Goal: Navigation & Orientation: Find specific page/section

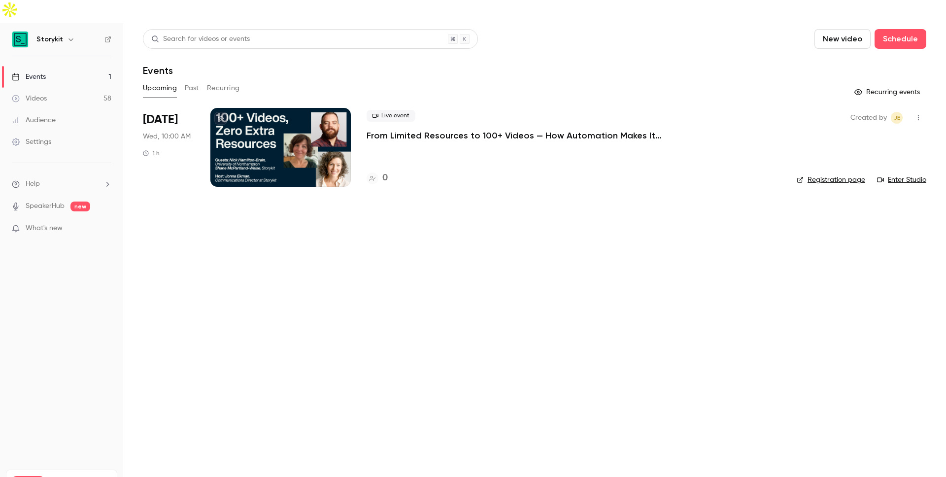
click at [73, 88] on link "Videos 58" at bounding box center [61, 99] width 123 height 22
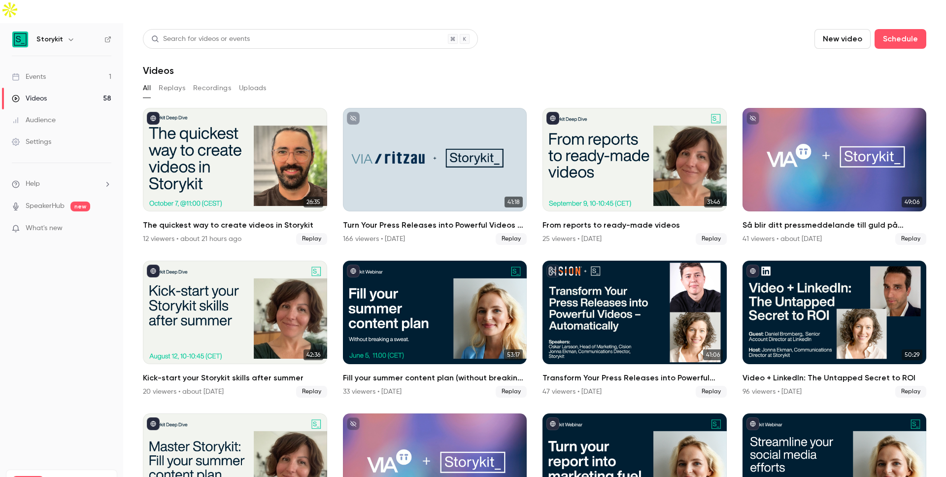
click at [67, 35] on icon "button" at bounding box center [71, 39] width 8 height 8
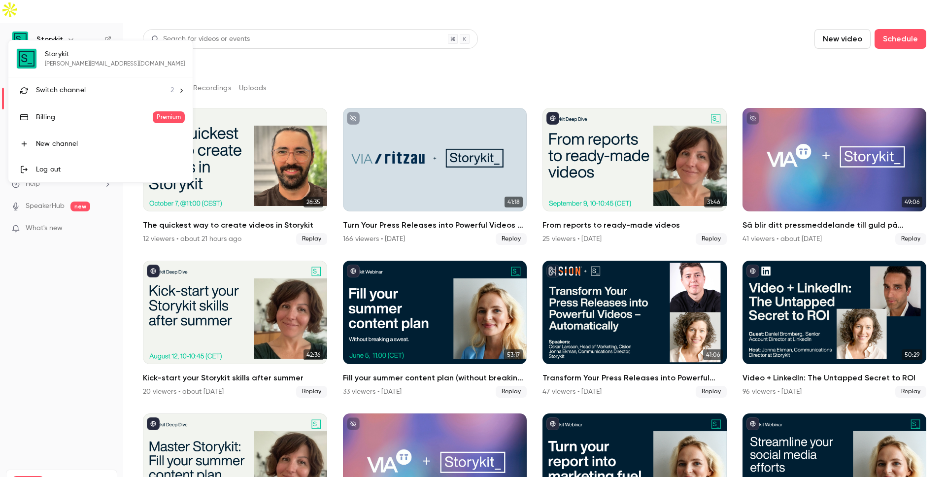
click at [83, 86] on span "Switch channel" at bounding box center [61, 90] width 50 height 10
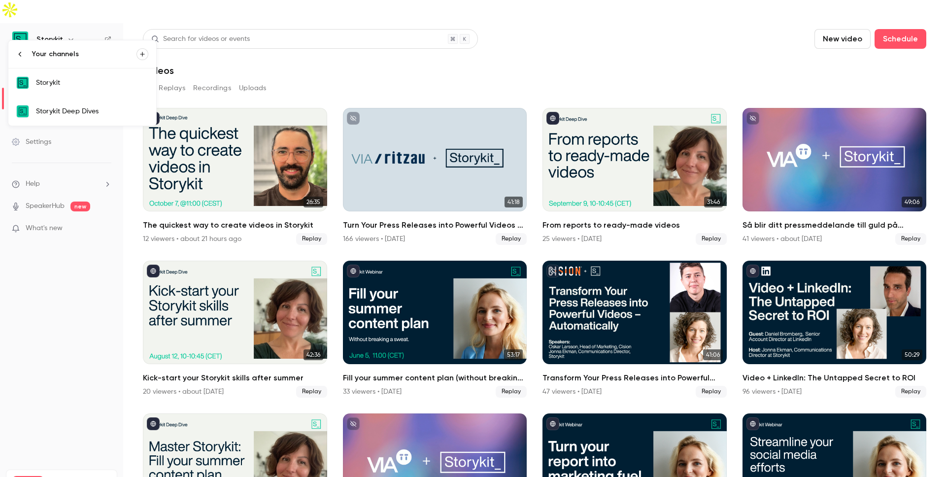
click at [103, 104] on link "Storykit Deep Dives" at bounding box center [82, 111] width 148 height 29
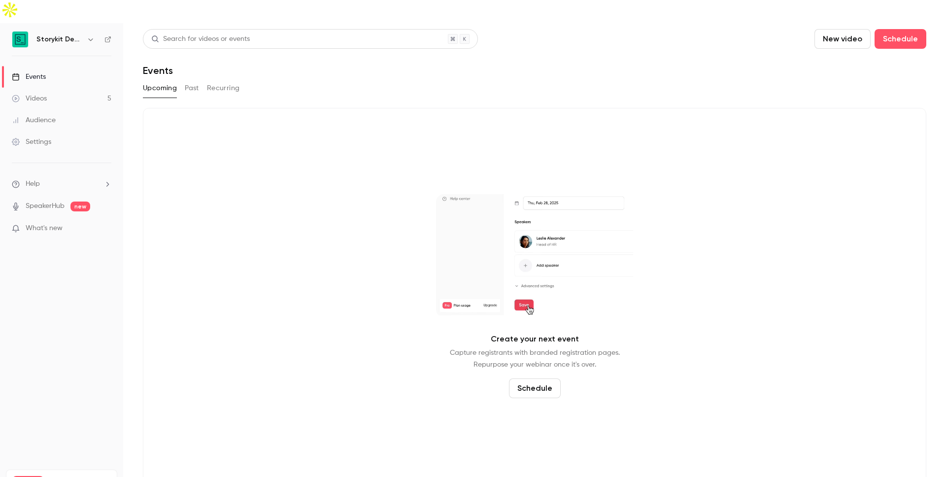
click at [187, 80] on button "Past" at bounding box center [192, 88] width 14 height 16
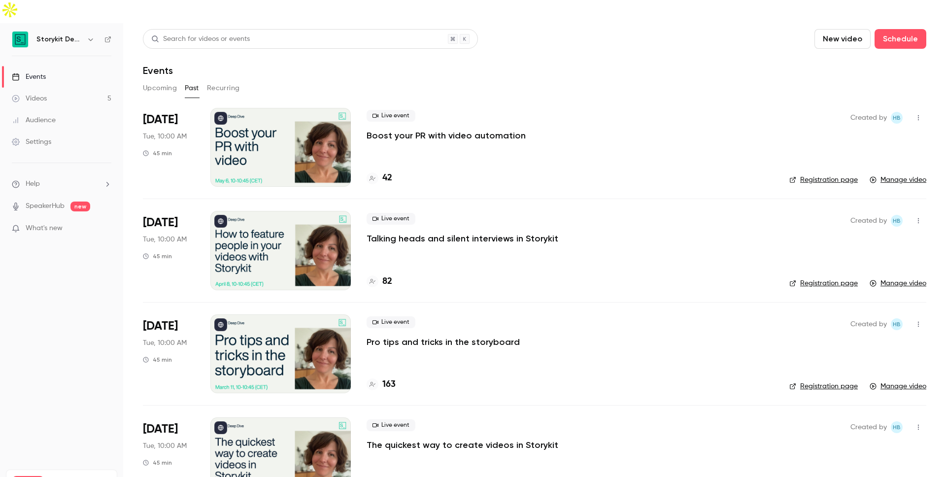
click at [73, 88] on link "Videos 5" at bounding box center [61, 99] width 123 height 22
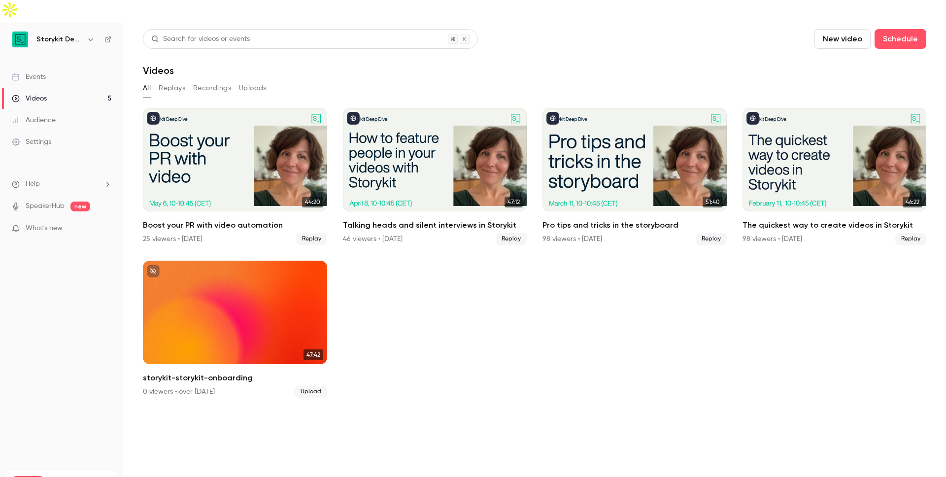
click at [72, 66] on link "Events" at bounding box center [61, 77] width 123 height 22
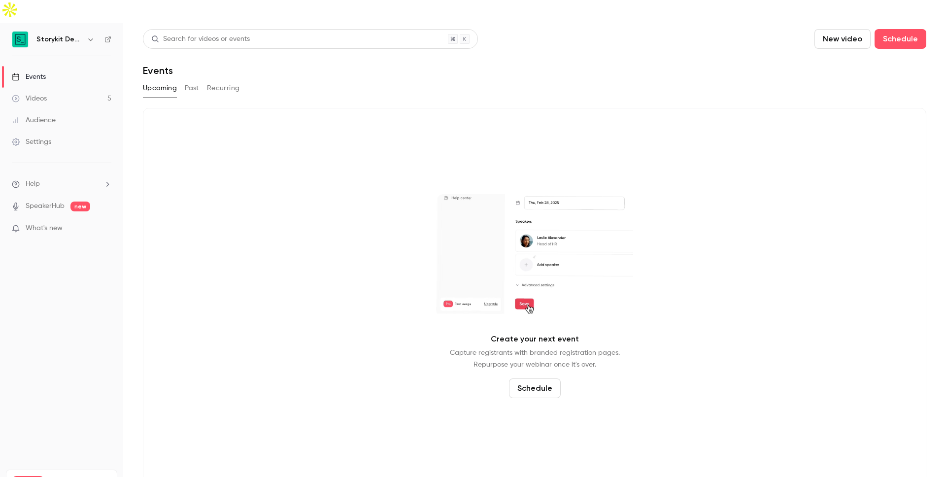
click at [195, 80] on button "Past" at bounding box center [192, 88] width 14 height 16
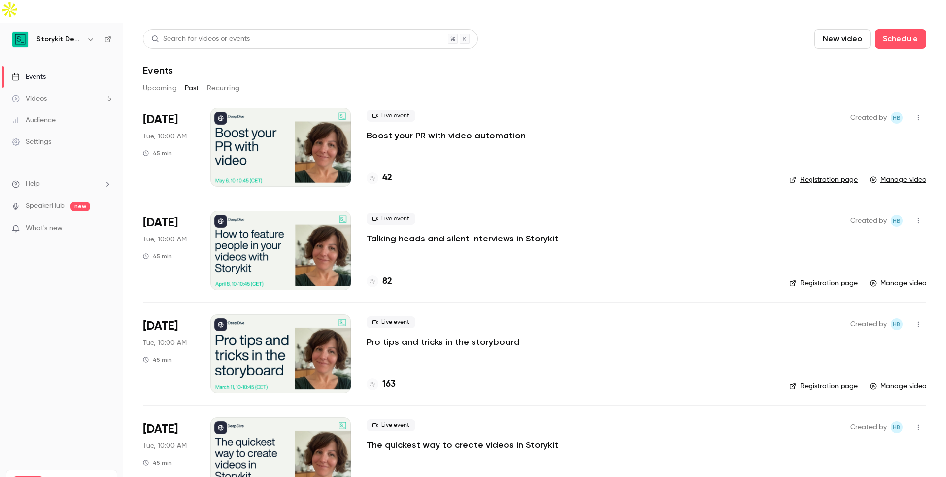
click at [230, 80] on button "Recurring" at bounding box center [223, 88] width 33 height 16
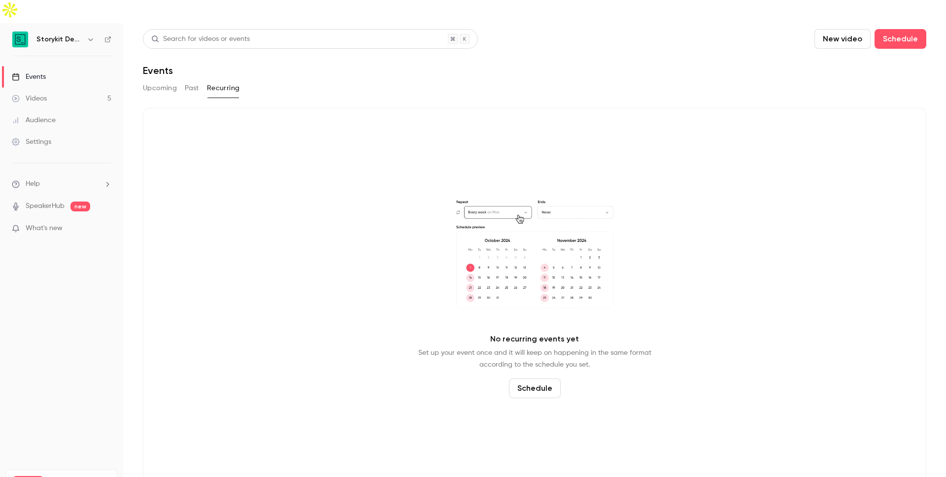
click at [178, 80] on div "Upcoming Past Recurring" at bounding box center [534, 88] width 783 height 16
click at [169, 80] on button "Upcoming" at bounding box center [160, 88] width 34 height 16
click at [68, 34] on h6 "Storykit Deep Dives" at bounding box center [59, 39] width 46 height 10
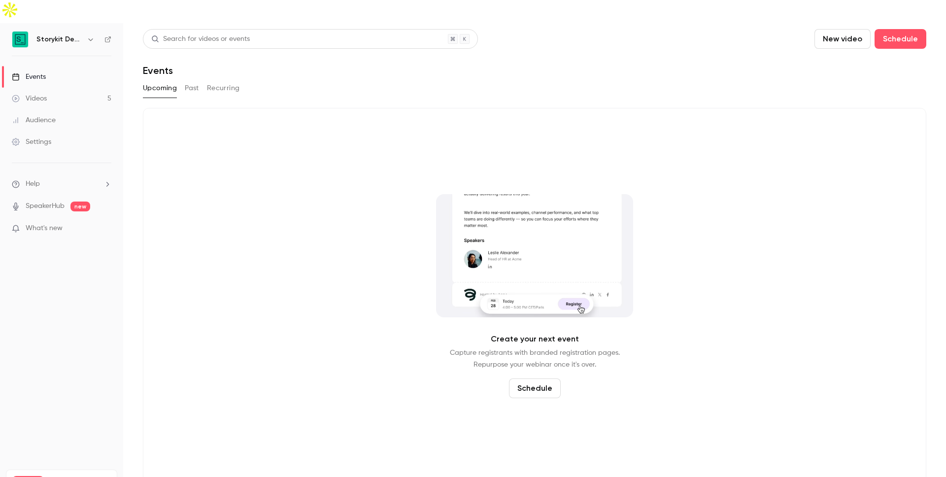
click at [83, 31] on div "Storykit Deep Dives" at bounding box center [61, 39] width 99 height 17
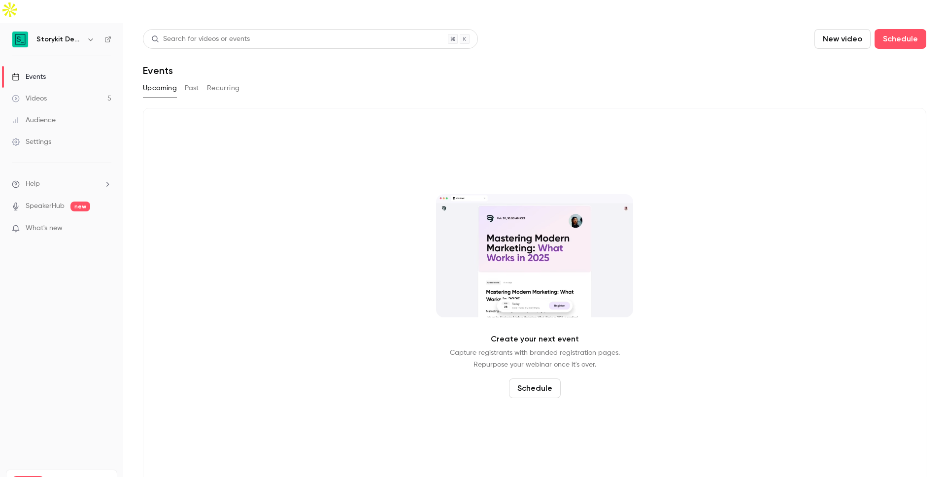
click at [87, 35] on icon "button" at bounding box center [91, 39] width 8 height 8
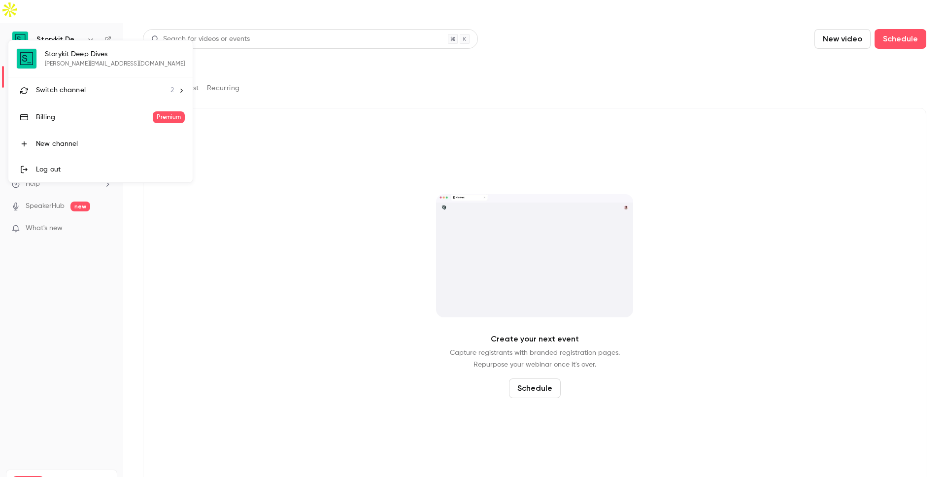
click at [85, 96] on li "Switch channel 2" at bounding box center [100, 90] width 184 height 26
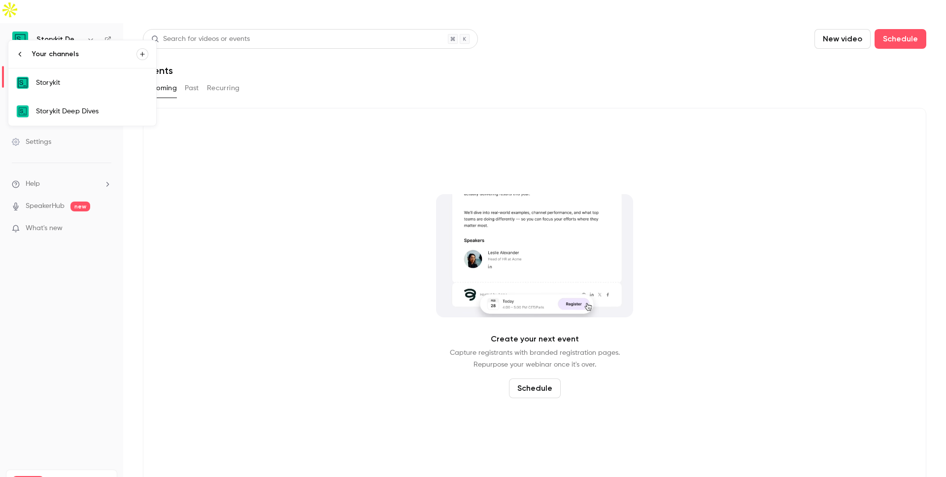
click at [97, 91] on link "Storykit" at bounding box center [82, 82] width 148 height 29
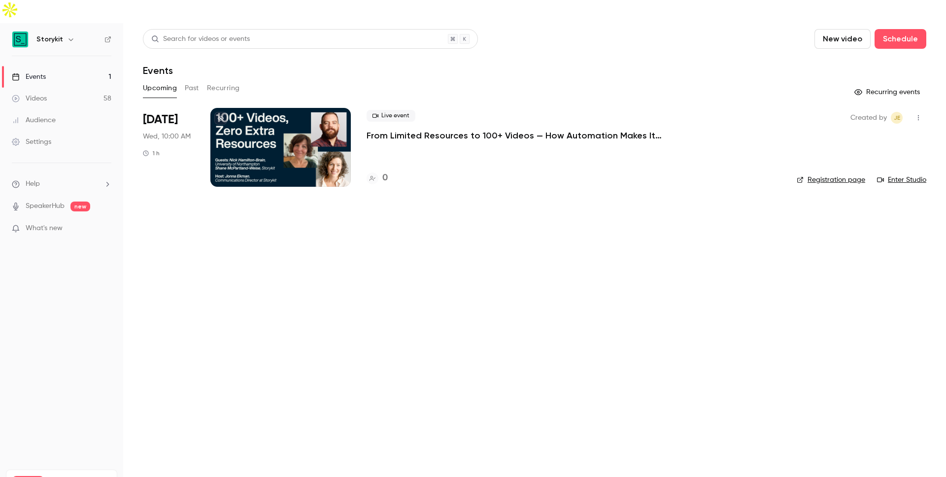
click at [75, 88] on link "Videos 58" at bounding box center [61, 99] width 123 height 22
